Goal: Information Seeking & Learning: Learn about a topic

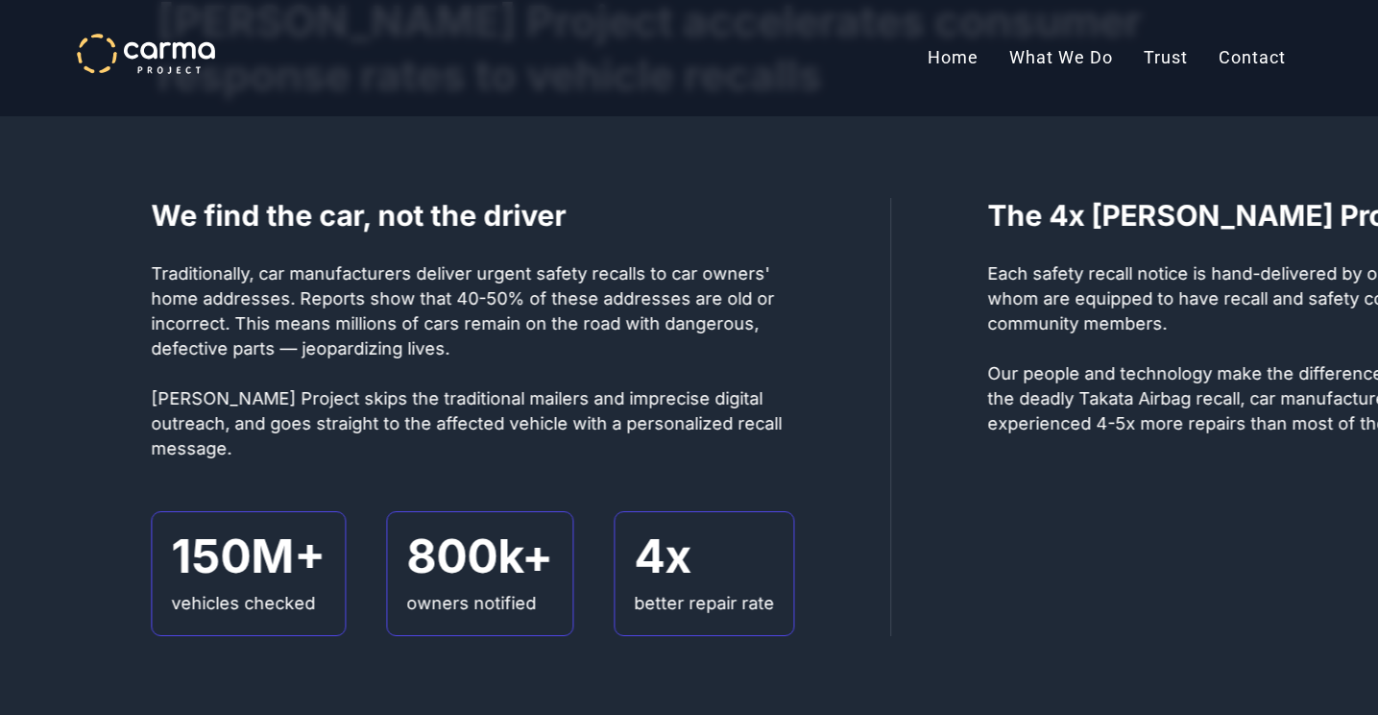
scroll to position [1080, 0]
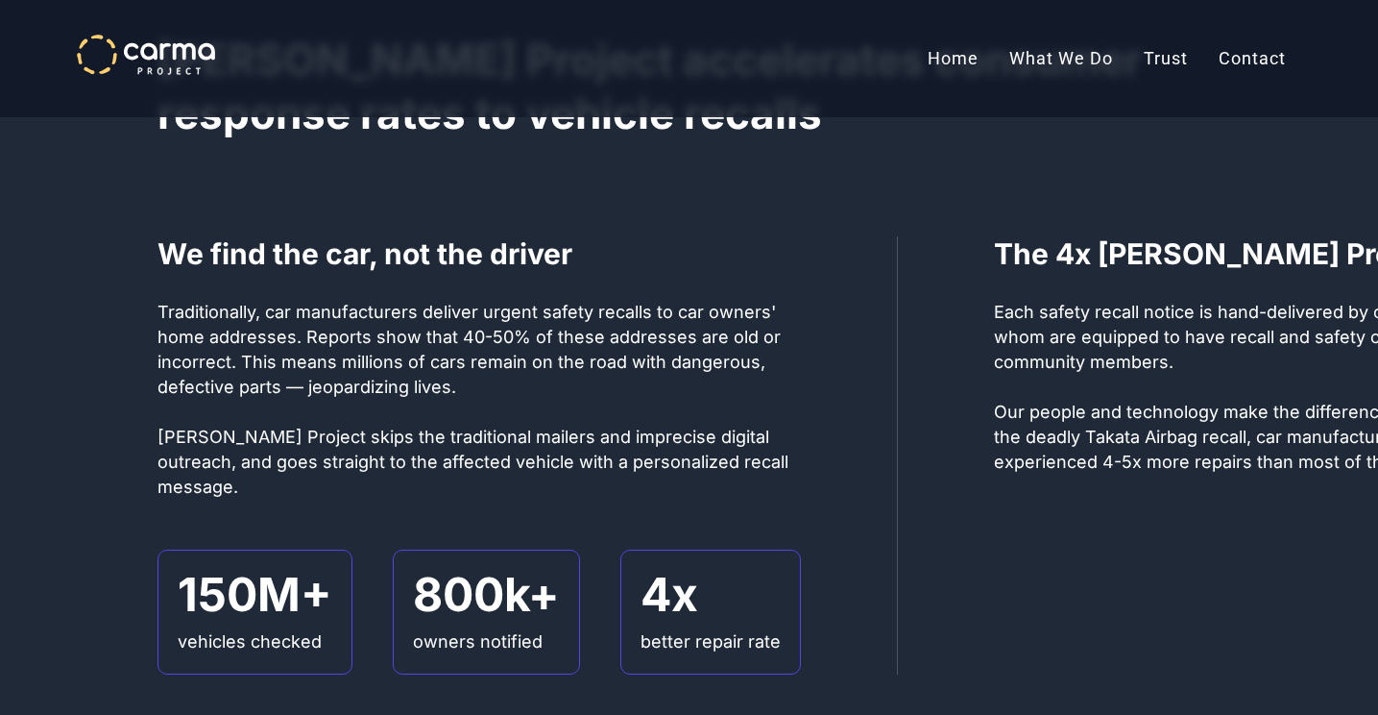
click at [426, 379] on p "Traditionally, car manufacturers deliver urgent safety recalls to car owners' h…" at bounding box center [480, 400] width 644 height 200
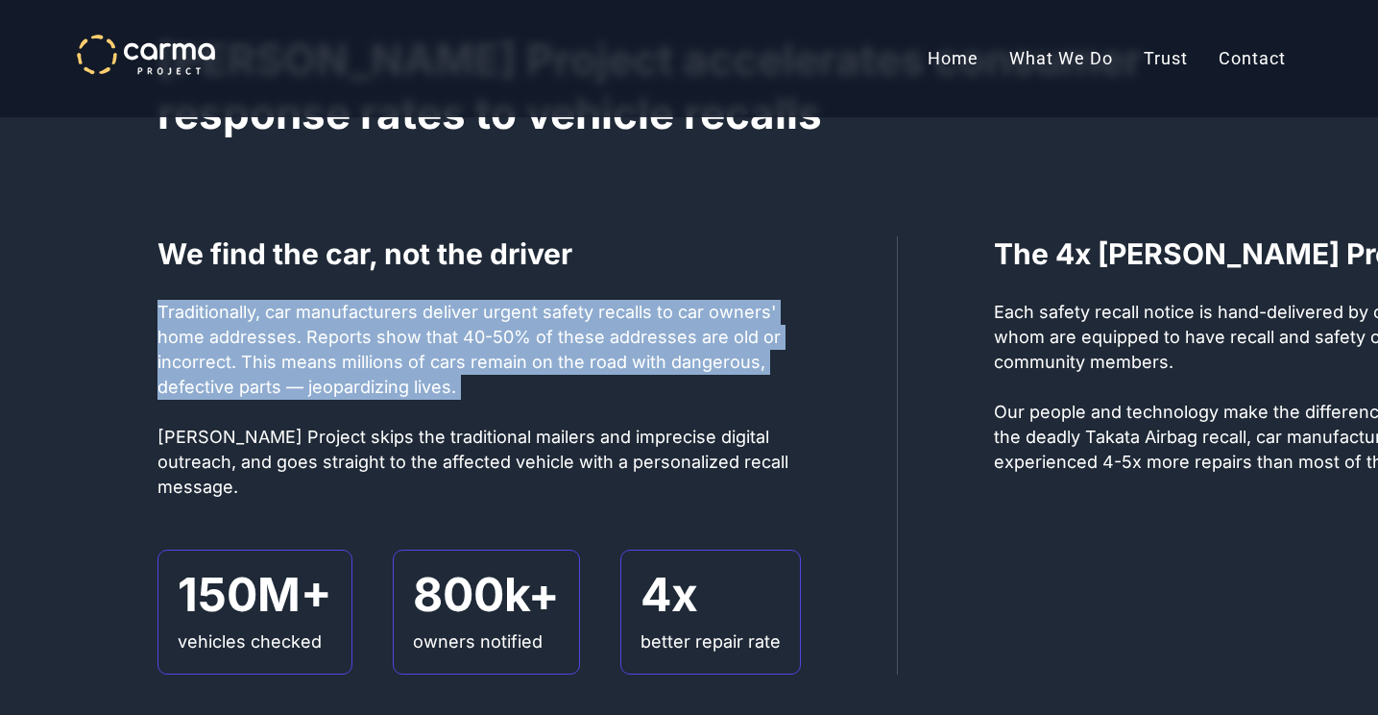
click at [426, 379] on p "Traditionally, car manufacturers deliver urgent safety recalls to car owners' h…" at bounding box center [480, 400] width 644 height 200
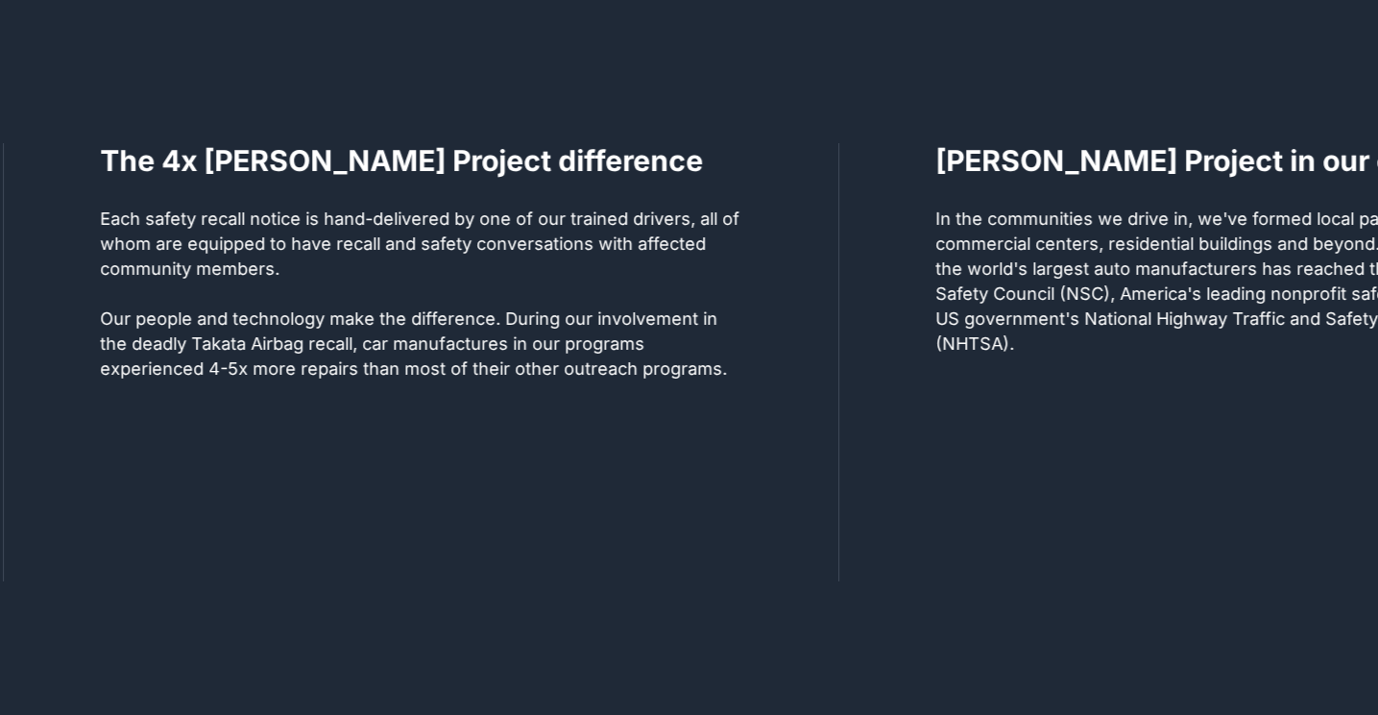
scroll to position [1440, 0]
click at [432, 266] on p "Each safety recall notice is hand-delivered by one of our trained drivers, all …" at bounding box center [421, 294] width 643 height 175
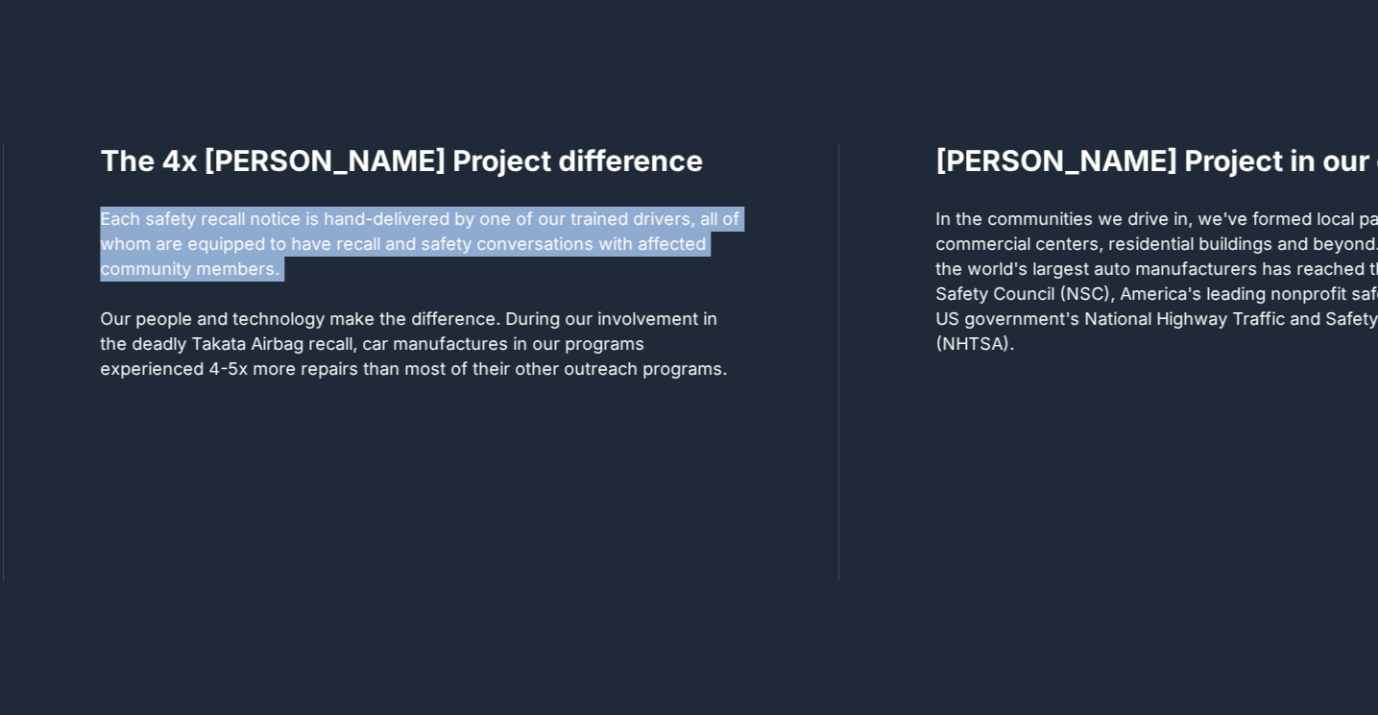
click at [432, 265] on p "Each safety recall notice is hand-delivered by one of our trained drivers, all …" at bounding box center [421, 294] width 643 height 175
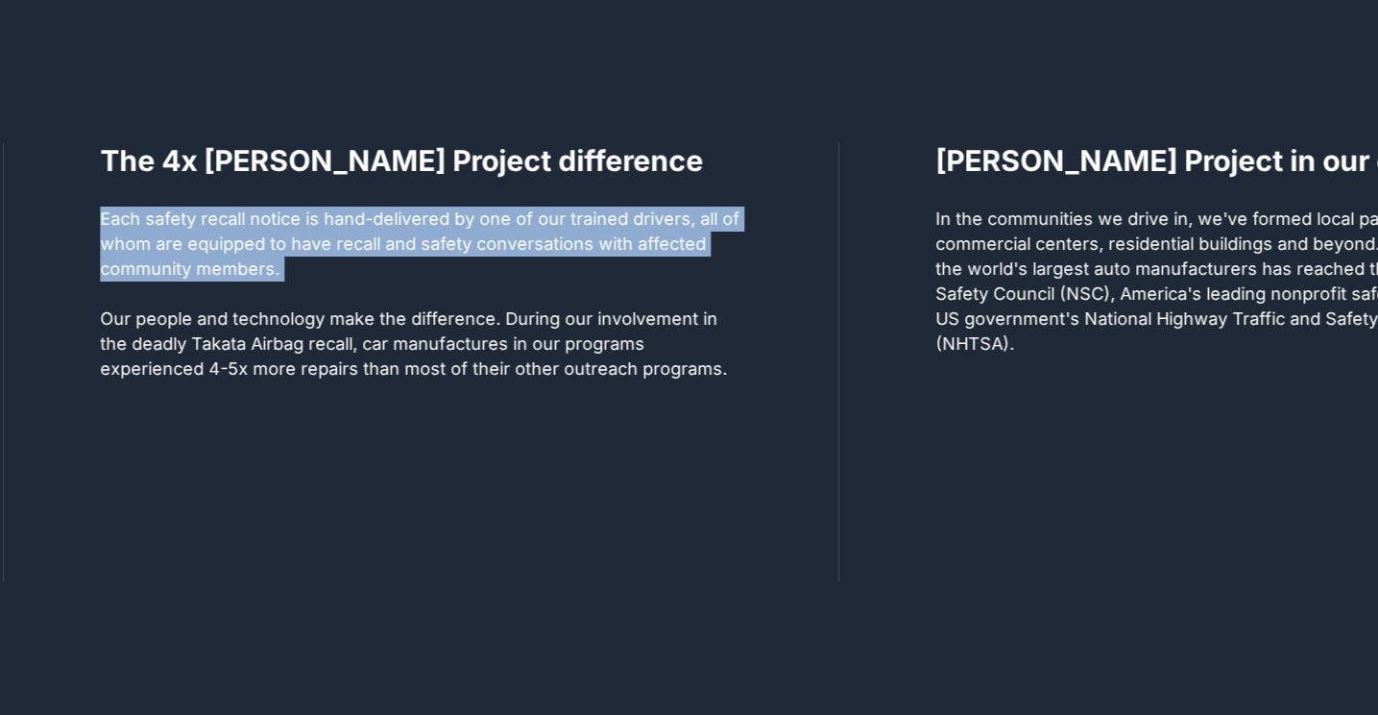
click at [447, 336] on p "Each safety recall notice is hand-delivered by one of our trained drivers, all …" at bounding box center [421, 294] width 643 height 175
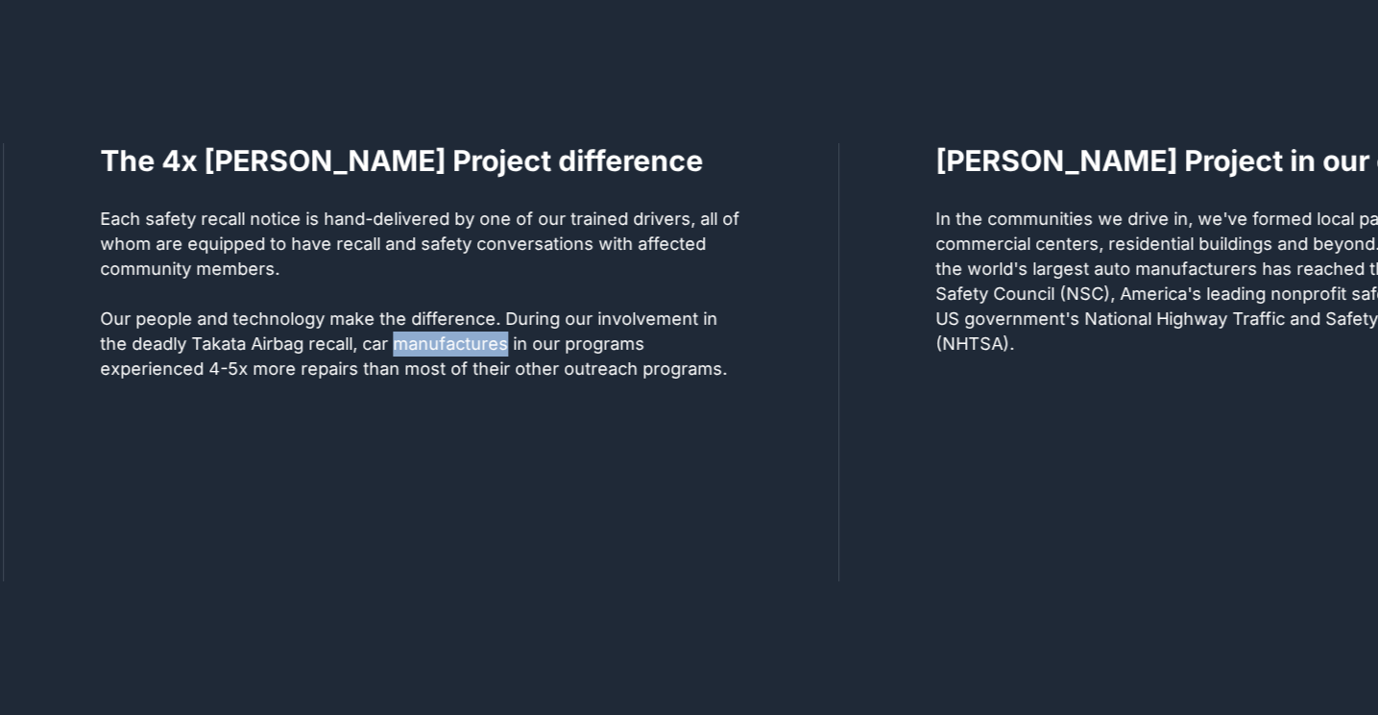
click at [447, 336] on p "Each safety recall notice is hand-delivered by one of our trained drivers, all …" at bounding box center [421, 294] width 643 height 175
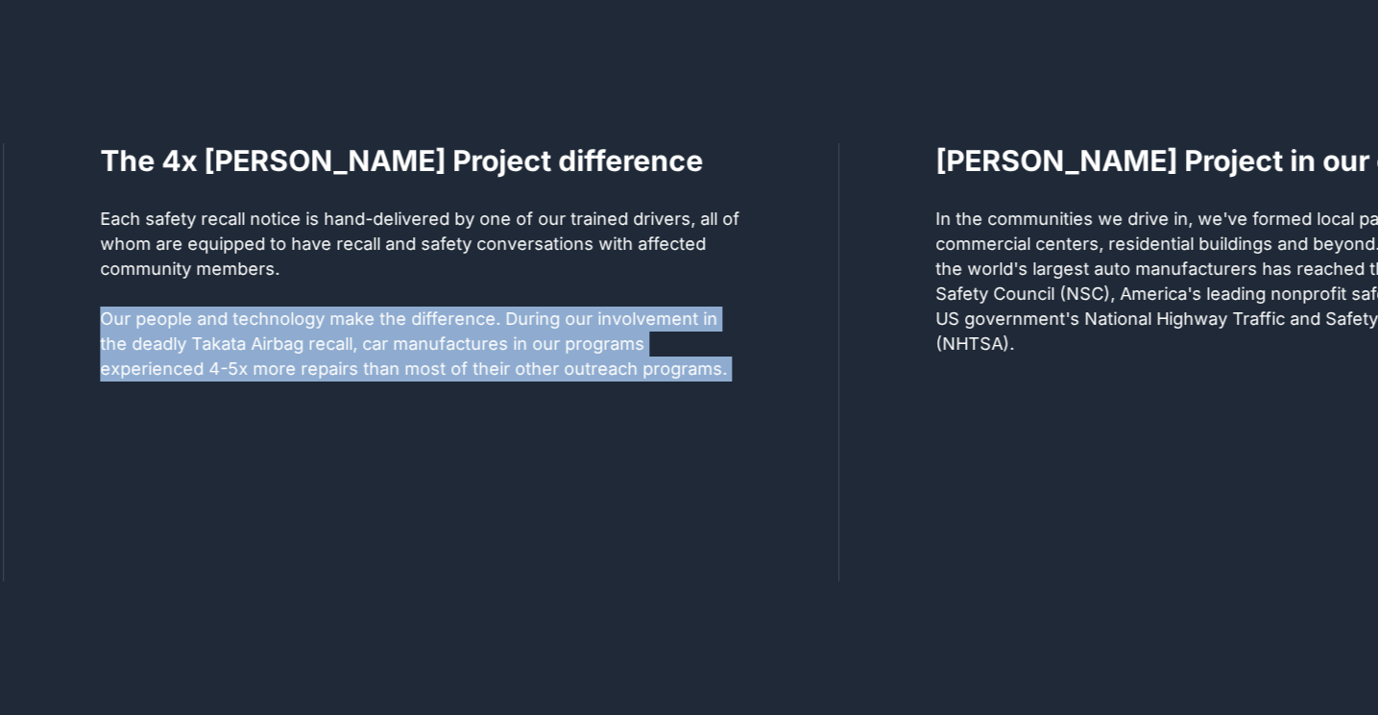
click at [447, 336] on p "Each safety recall notice is hand-delivered by one of our trained drivers, all …" at bounding box center [421, 294] width 643 height 175
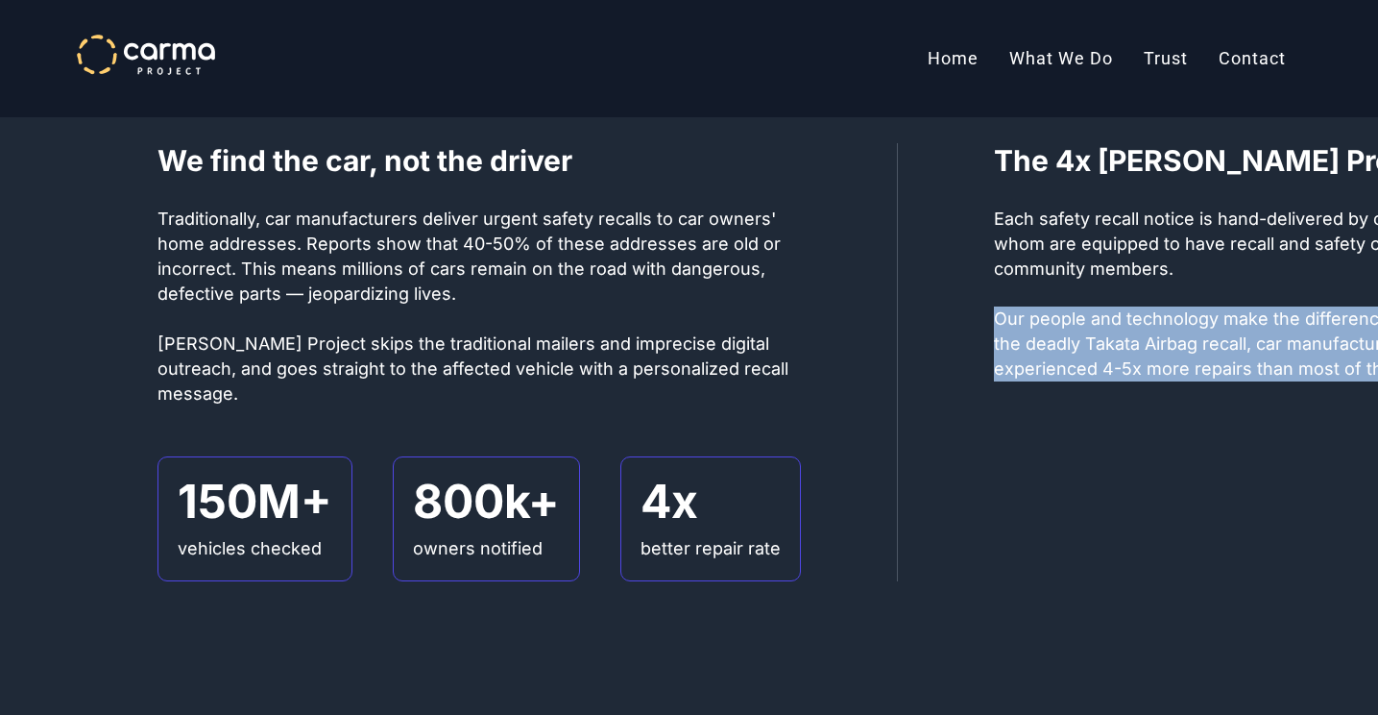
scroll to position [0, 0]
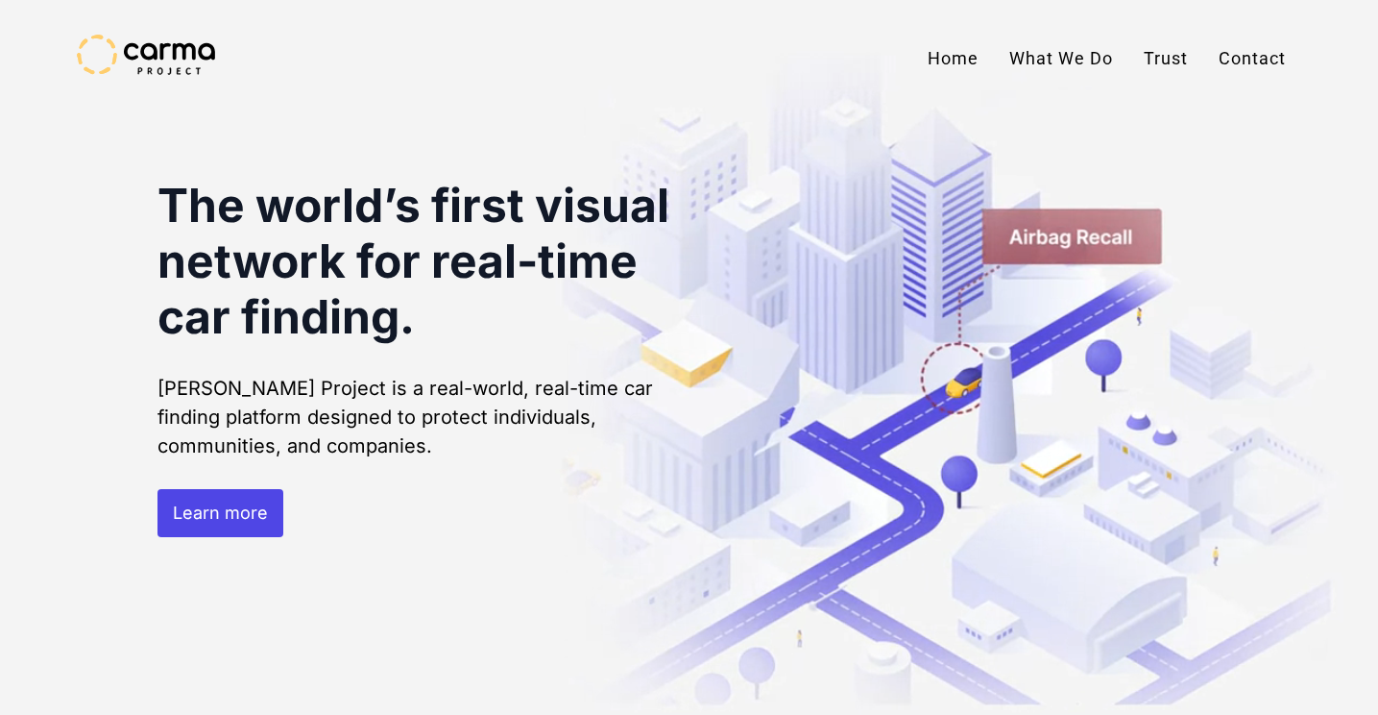
click at [1070, 62] on link "What We Do" at bounding box center [1061, 59] width 134 height 48
